Goal: Task Accomplishment & Management: Use online tool/utility

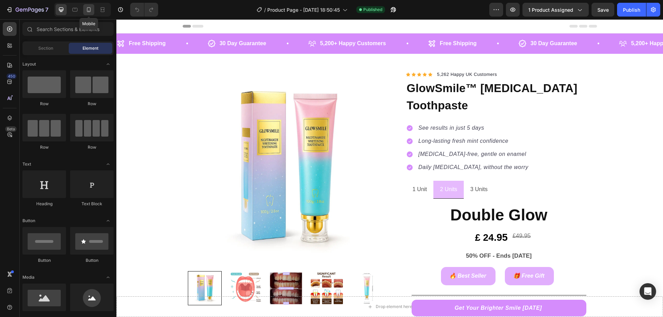
click at [90, 5] on div at bounding box center [88, 9] width 11 height 11
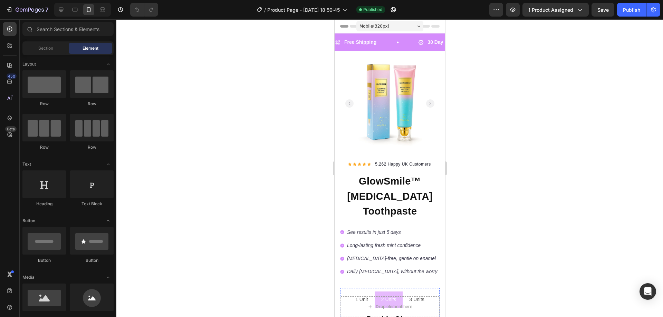
scroll to position [138, 0]
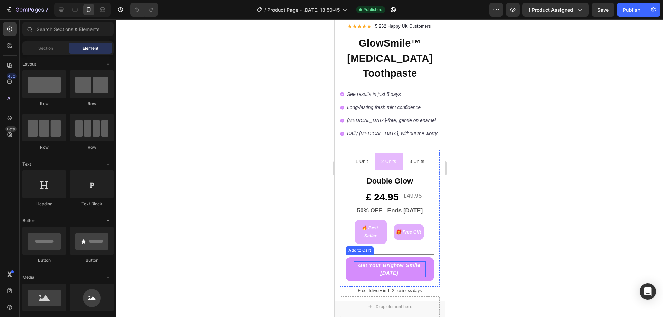
click at [418, 268] on icon "Get Your Brighter Smile [DATE]" at bounding box center [388, 270] width 70 height 16
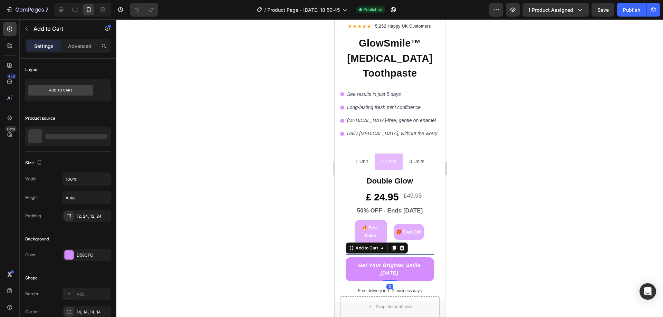
click at [420, 271] on button "Get Your Brighter Smile [DATE]" at bounding box center [389, 269] width 88 height 24
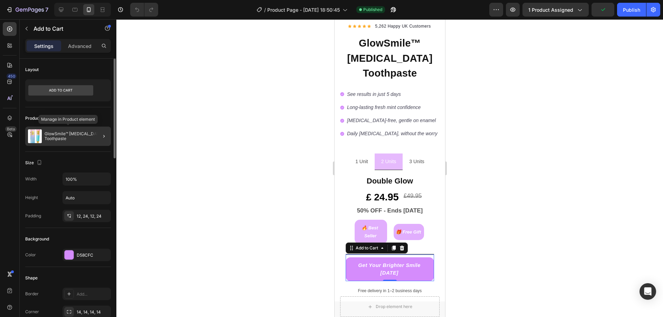
click at [79, 135] on p "GlowSmile™ [MEDICAL_DATA] Toothpaste" at bounding box center [76, 136] width 63 height 10
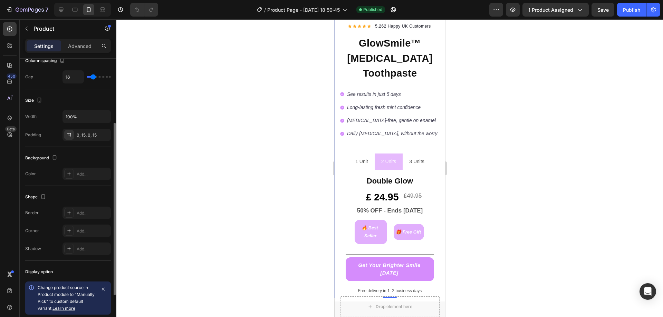
scroll to position [170, 0]
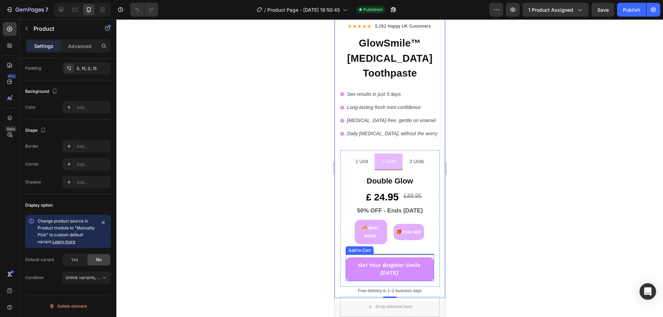
click at [363, 276] on button "Get Your Brighter Smile [DATE]" at bounding box center [389, 269] width 88 height 24
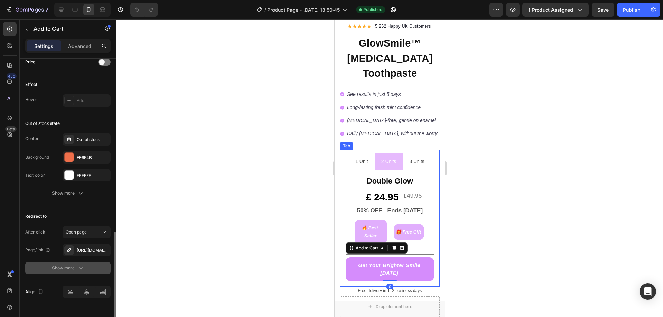
scroll to position [497, 0]
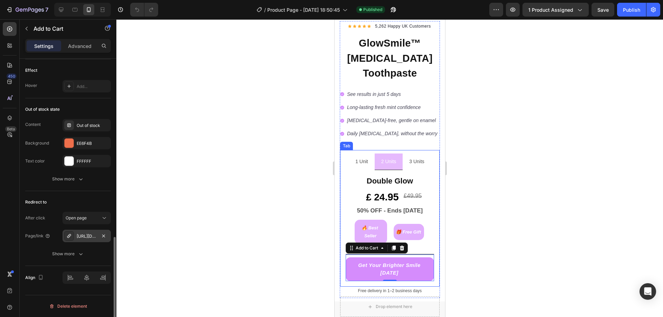
click at [90, 234] on div "[URL][DOMAIN_NAME]" at bounding box center [87, 236] width 20 height 6
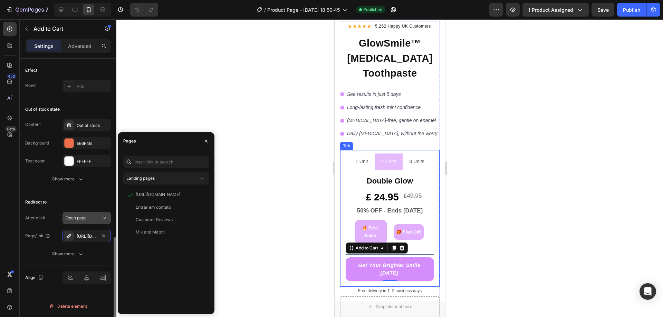
click at [87, 222] on button "Open page" at bounding box center [86, 218] width 48 height 12
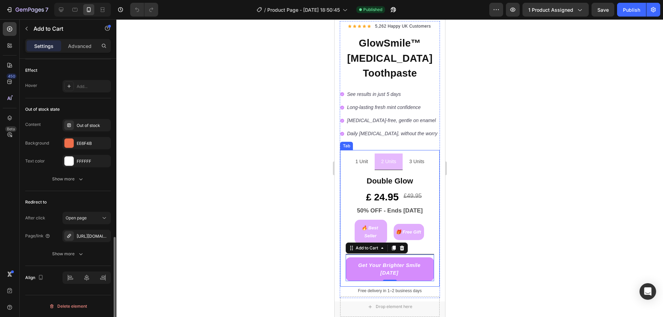
click at [56, 200] on div "Redirect to" at bounding box center [68, 202] width 86 height 11
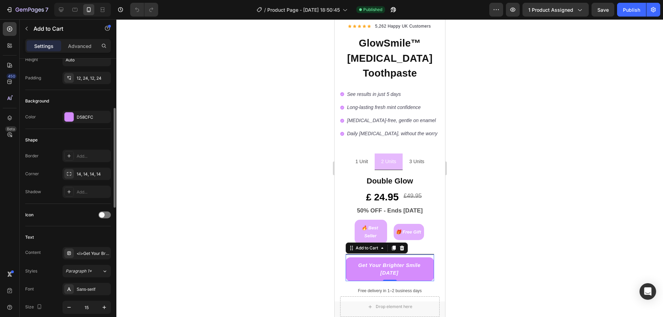
scroll to position [173, 0]
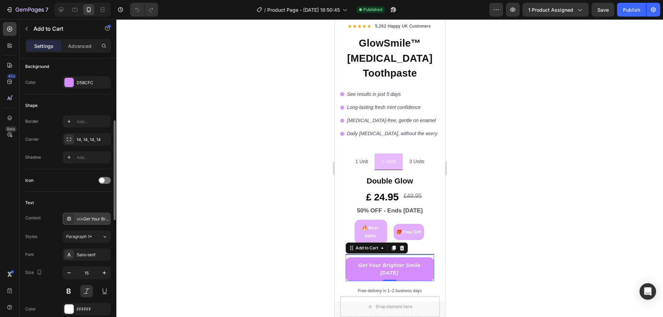
click at [89, 222] on div "<i>Get Your Brighter Smile [DATE]</i>" at bounding box center [86, 219] width 48 height 12
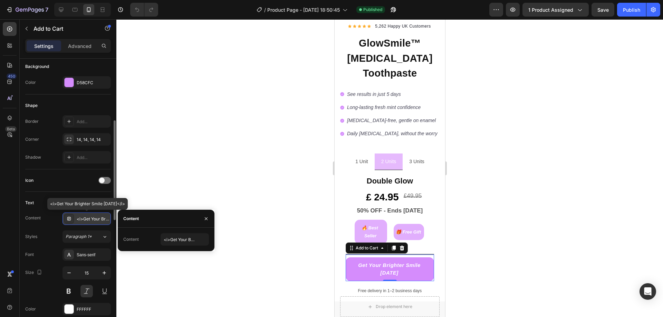
click at [92, 221] on div "<i>Get Your Brighter Smile [DATE]</i>" at bounding box center [93, 219] width 32 height 6
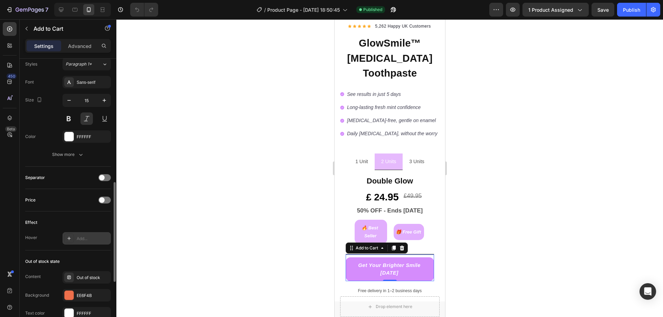
scroll to position [414, 0]
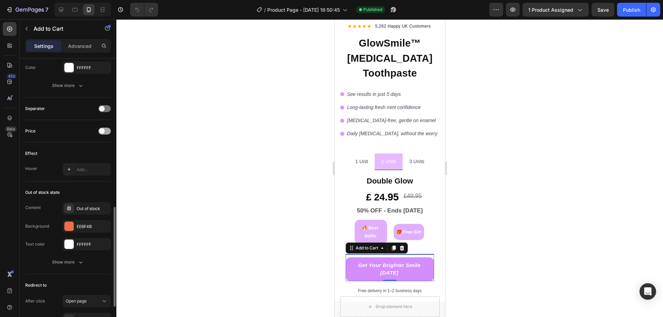
click at [100, 133] on span at bounding box center [102, 131] width 6 height 6
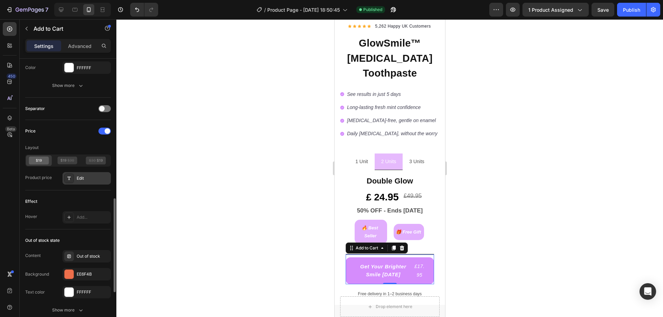
click at [82, 176] on div "Edit" at bounding box center [93, 178] width 32 height 6
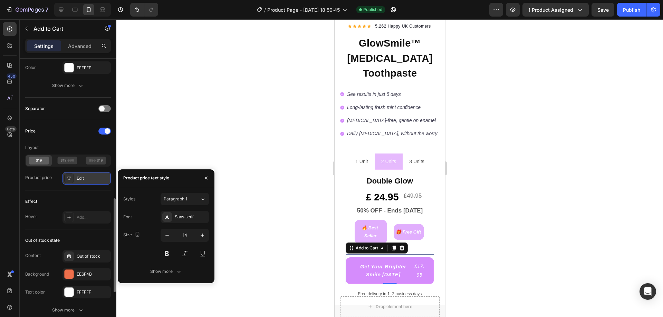
click at [82, 176] on div "Edit" at bounding box center [93, 178] width 32 height 6
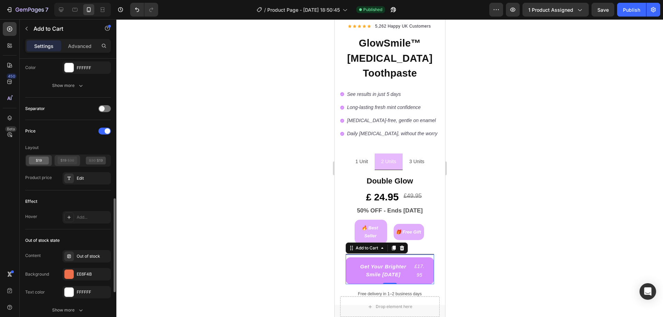
click at [72, 160] on icon at bounding box center [71, 160] width 7 height 3
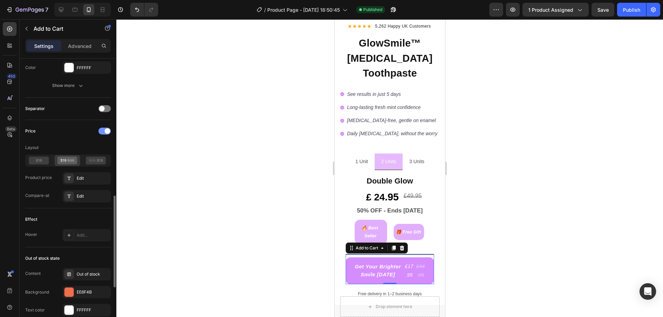
click at [102, 132] on div at bounding box center [104, 131] width 12 height 7
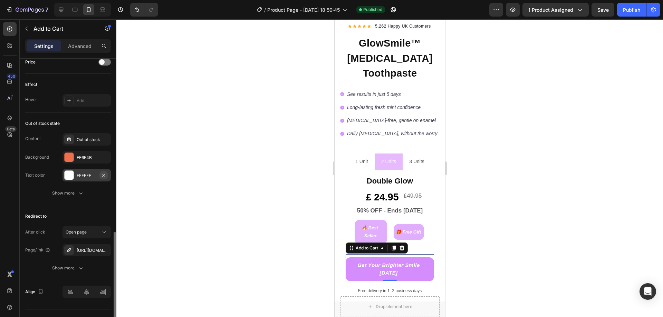
scroll to position [497, 0]
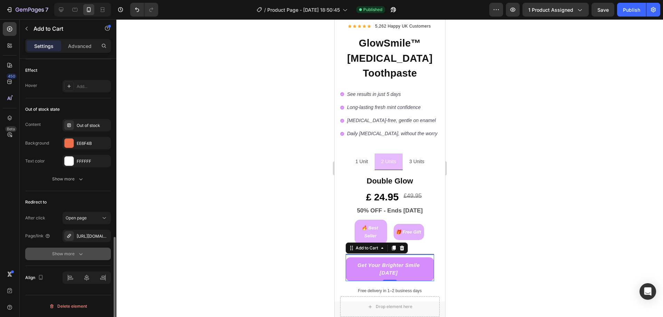
click at [73, 252] on div "Show more" at bounding box center [68, 254] width 32 height 7
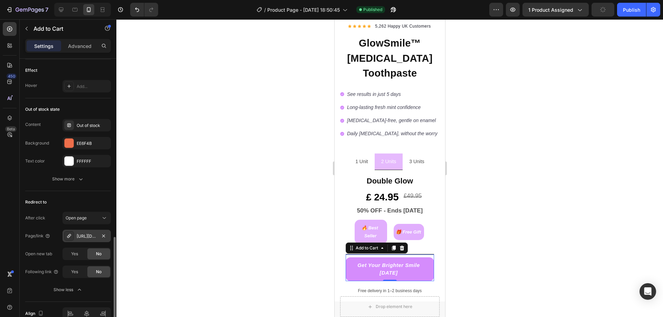
click at [84, 236] on div "[URL][DOMAIN_NAME]" at bounding box center [87, 236] width 20 height 6
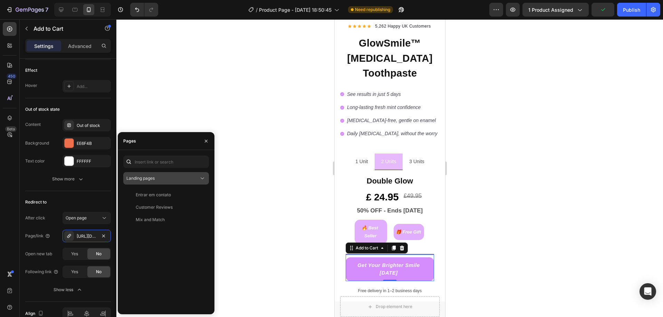
click at [134, 178] on span "Landing pages" at bounding box center [140, 178] width 28 height 5
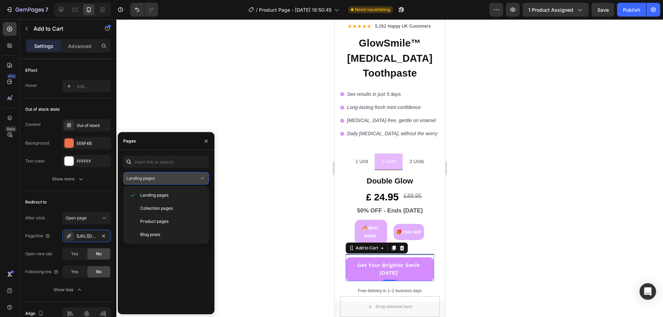
click at [136, 178] on span "Landing pages" at bounding box center [140, 178] width 28 height 5
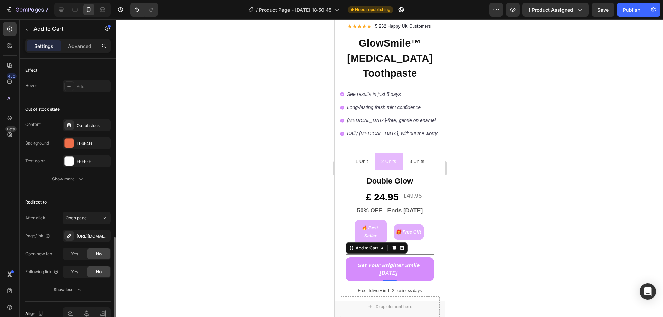
click at [82, 199] on div "Redirect to" at bounding box center [68, 202] width 86 height 11
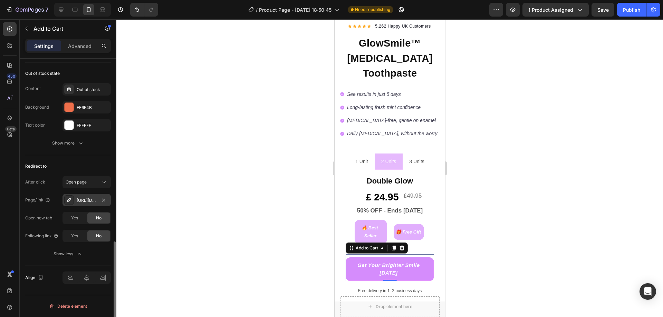
click at [93, 201] on div "[URL][DOMAIN_NAME]" at bounding box center [87, 200] width 20 height 6
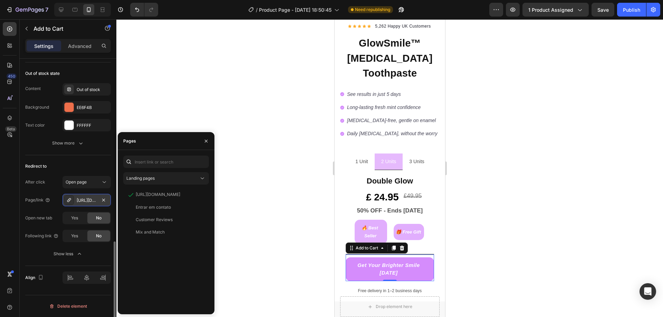
click at [89, 200] on div "[URL][DOMAIN_NAME]" at bounding box center [87, 200] width 20 height 6
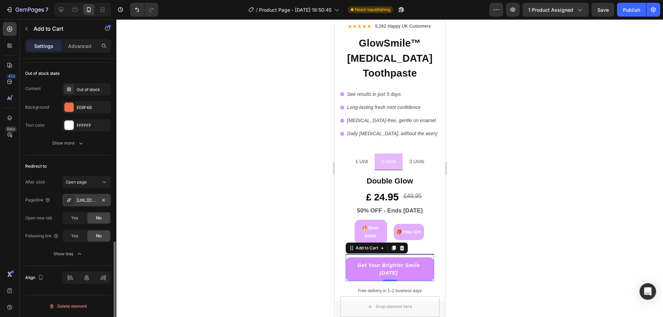
click at [89, 200] on div "[URL][DOMAIN_NAME]" at bounding box center [87, 200] width 20 height 6
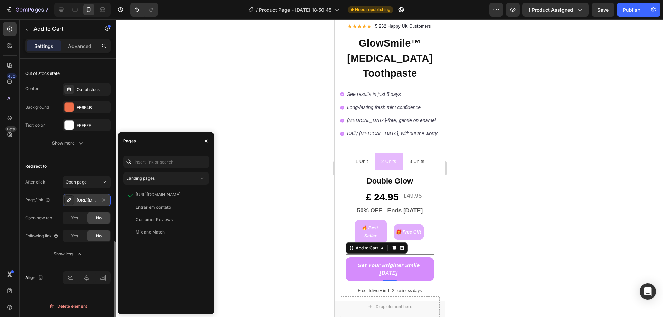
click at [89, 200] on div "[URL][DOMAIN_NAME]" at bounding box center [87, 200] width 20 height 6
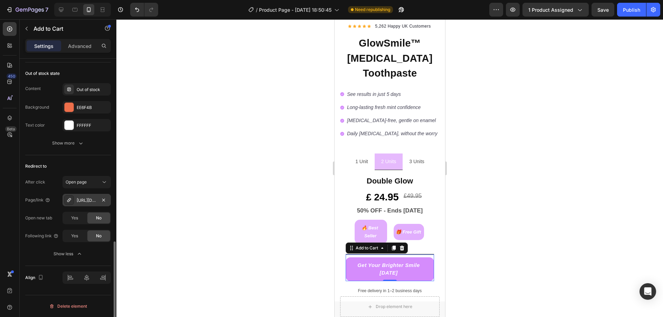
click at [89, 199] on div "[URL][DOMAIN_NAME]" at bounding box center [87, 200] width 20 height 6
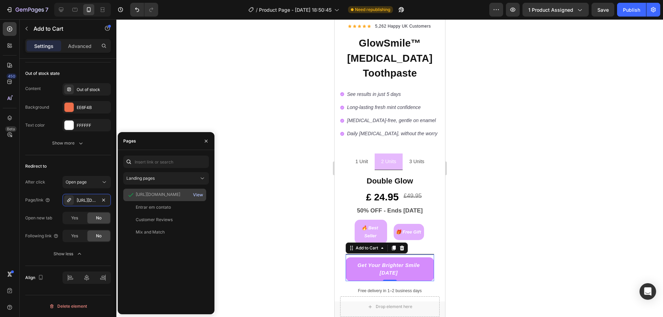
click at [194, 195] on div "View" at bounding box center [198, 195] width 10 height 6
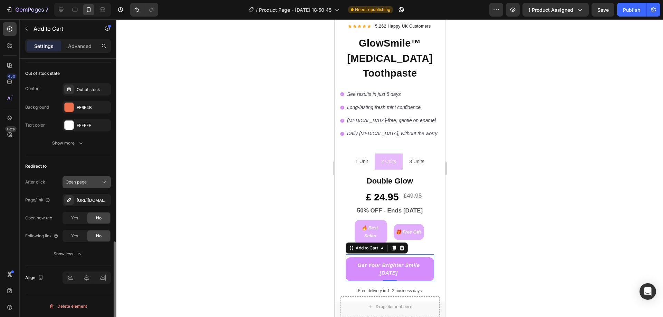
click at [89, 180] on div "Open page" at bounding box center [83, 182] width 35 height 6
click at [88, 184] on div "Open page" at bounding box center [83, 182] width 35 height 6
click at [88, 185] on div "Open page" at bounding box center [83, 182] width 35 height 6
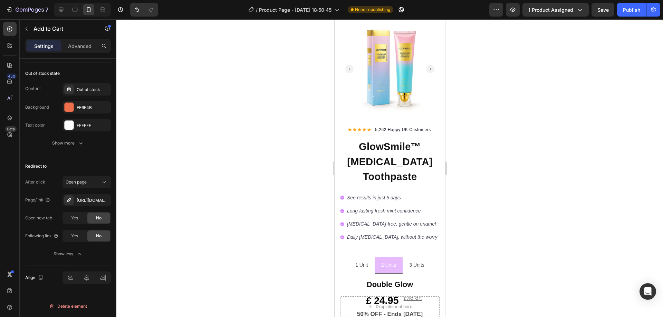
scroll to position [0, 0]
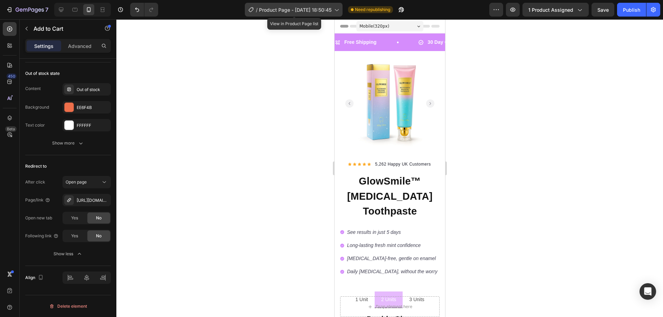
click at [283, 11] on span "Product Page - [DATE] 18:50:45" at bounding box center [295, 9] width 72 height 7
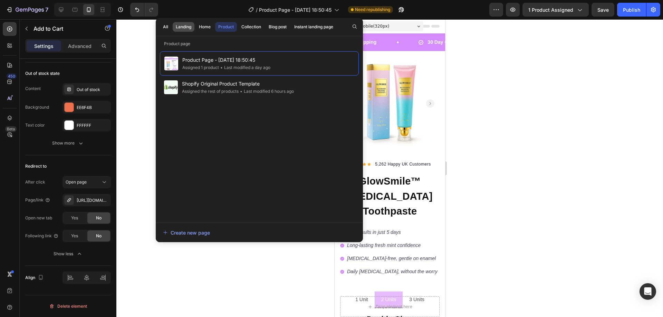
click at [192, 29] on button "Landing" at bounding box center [184, 27] width 22 height 10
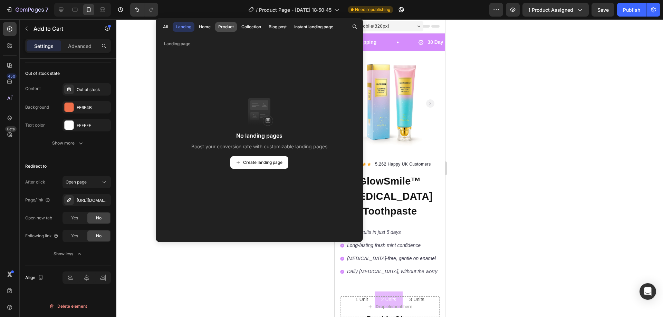
click at [227, 27] on div "Product" at bounding box center [226, 27] width 16 height 6
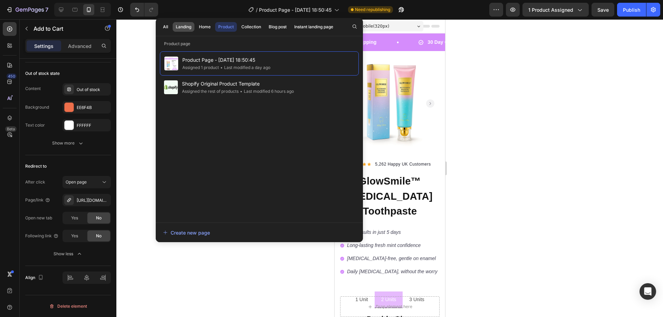
click at [186, 26] on div "Landing" at bounding box center [184, 27] width 16 height 6
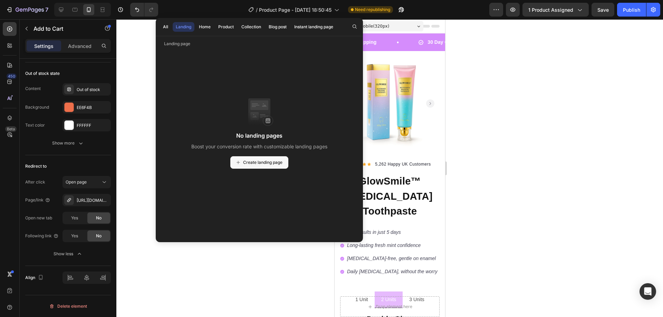
click at [261, 160] on span "Create landing page" at bounding box center [262, 162] width 39 height 6
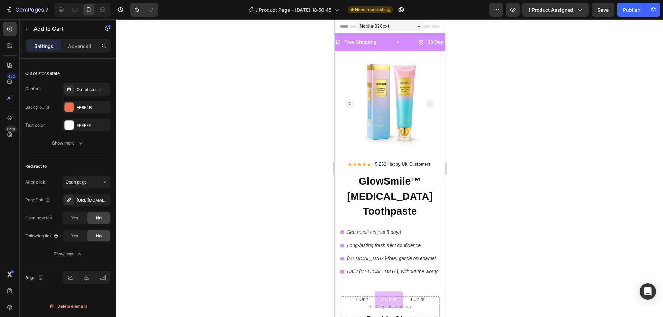
click at [139, 45] on div at bounding box center [389, 168] width 546 height 298
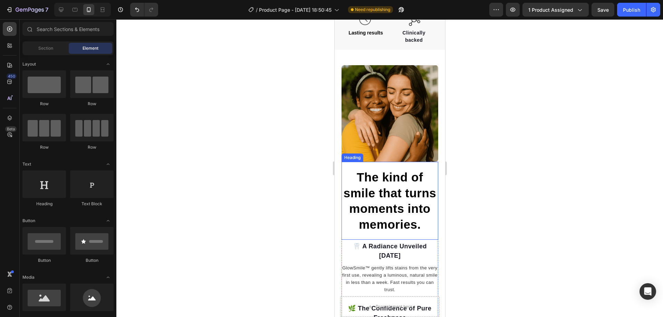
scroll to position [932, 0]
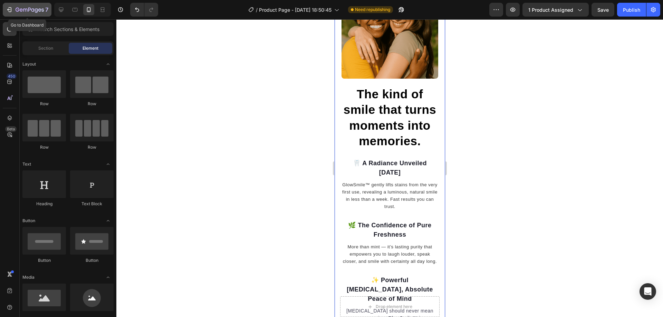
click at [17, 13] on div "7" at bounding box center [32, 10] width 33 height 8
